Goal: Navigation & Orientation: Find specific page/section

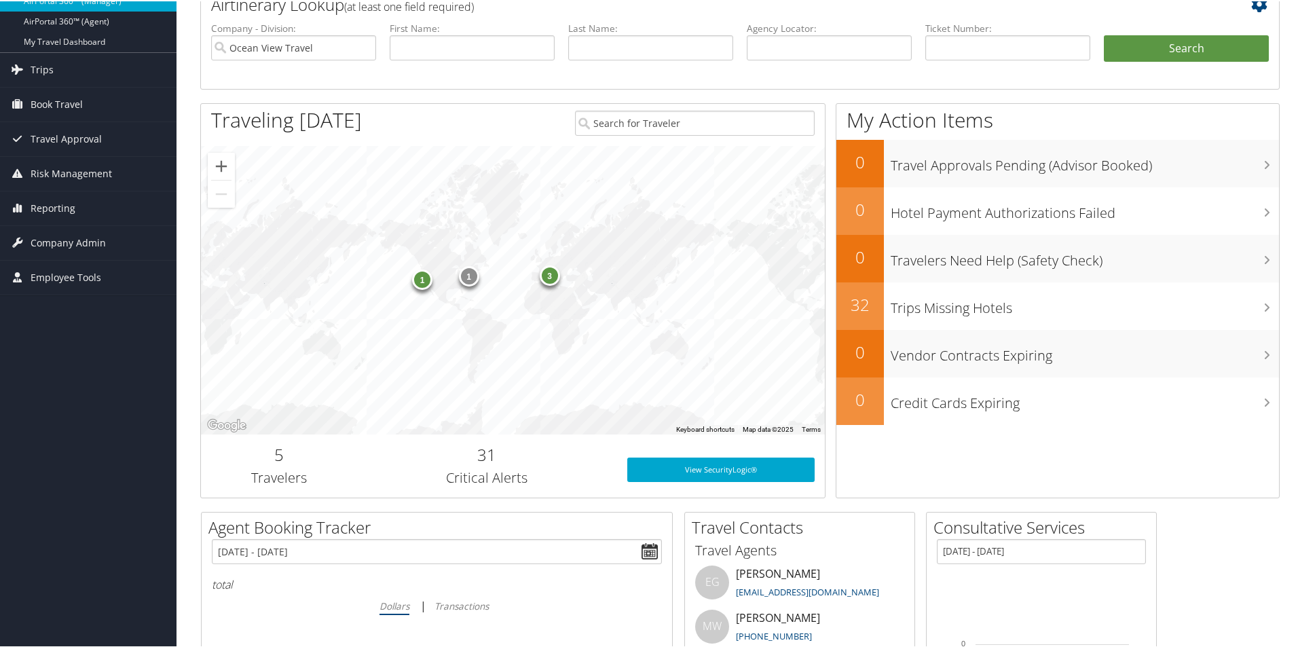
scroll to position [37, 0]
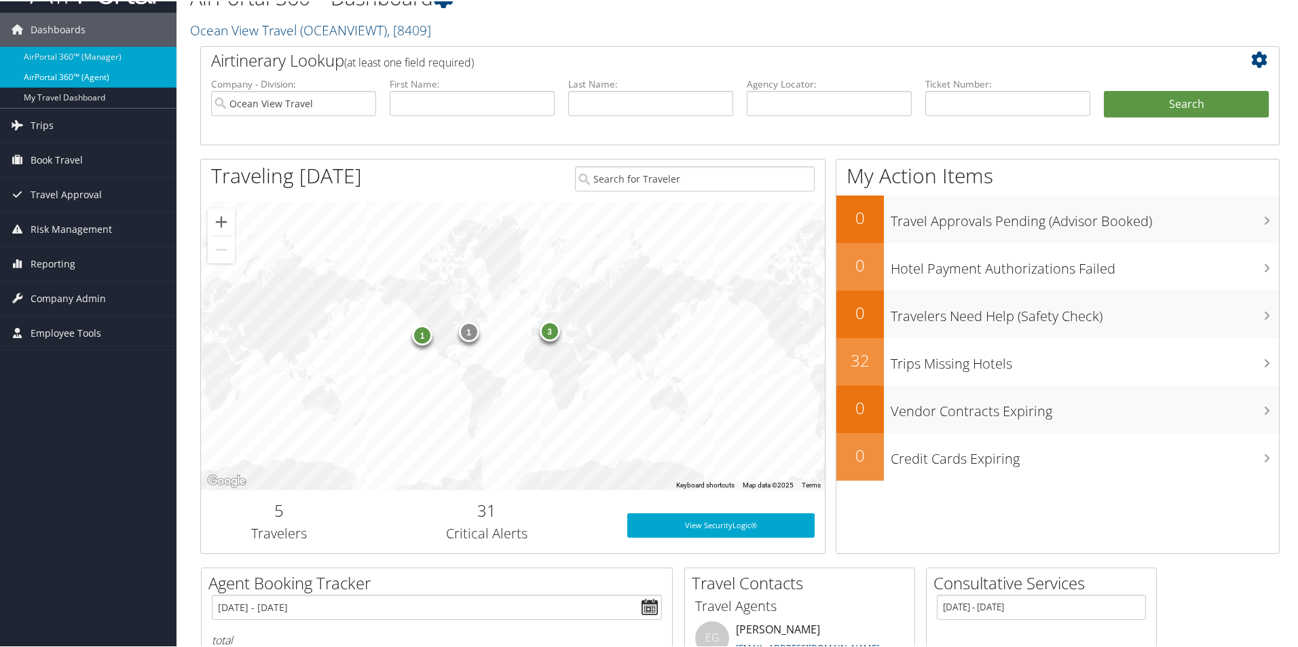
click at [128, 75] on link "AirPortal 360™ (Agent)" at bounding box center [88, 76] width 177 height 20
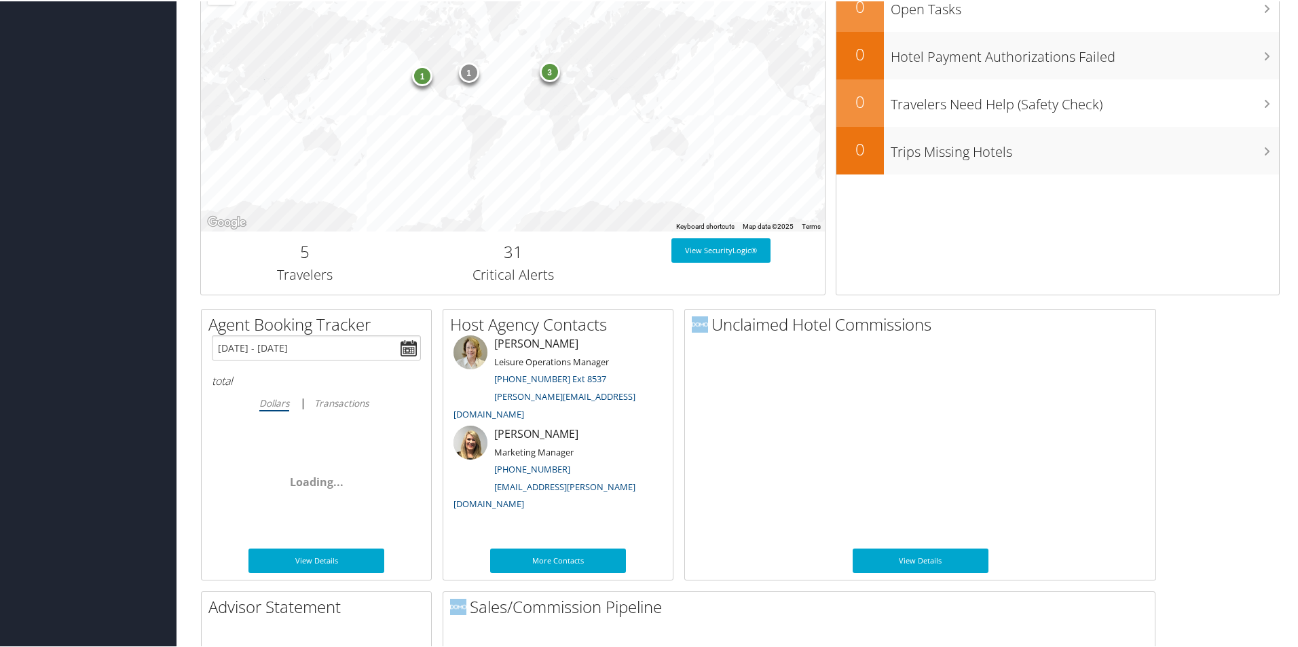
scroll to position [411, 0]
